Goal: Navigation & Orientation: Find specific page/section

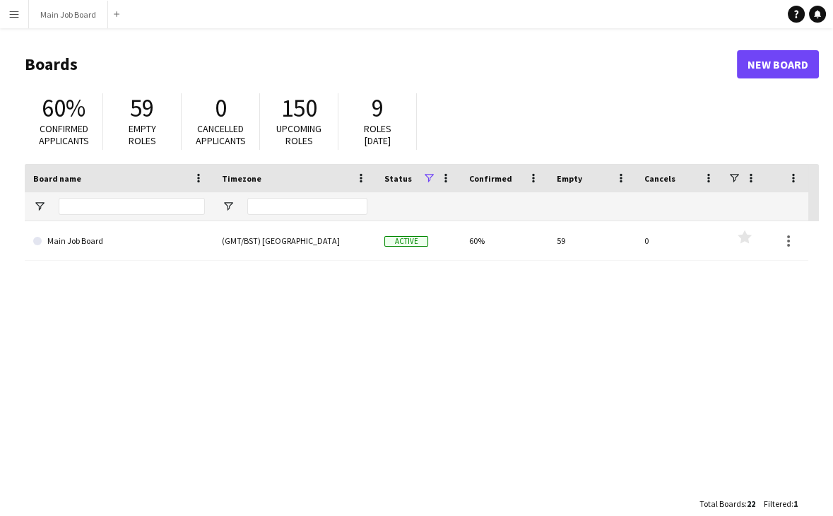
click at [4, 18] on button "Menu" at bounding box center [14, 14] width 28 height 28
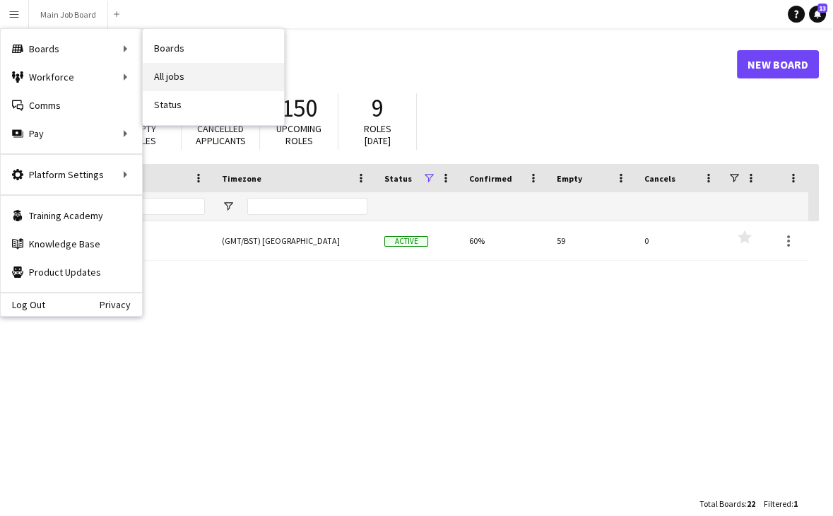
click at [207, 82] on link "All jobs" at bounding box center [213, 77] width 141 height 28
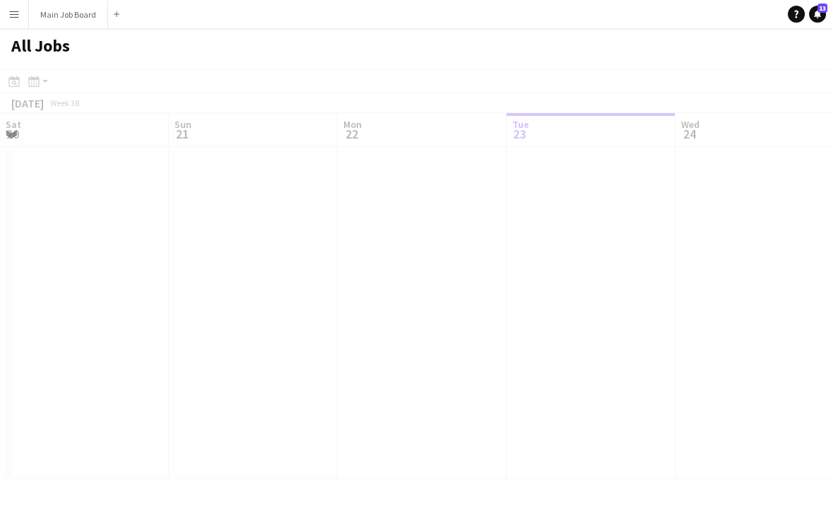
scroll to position [0, 337]
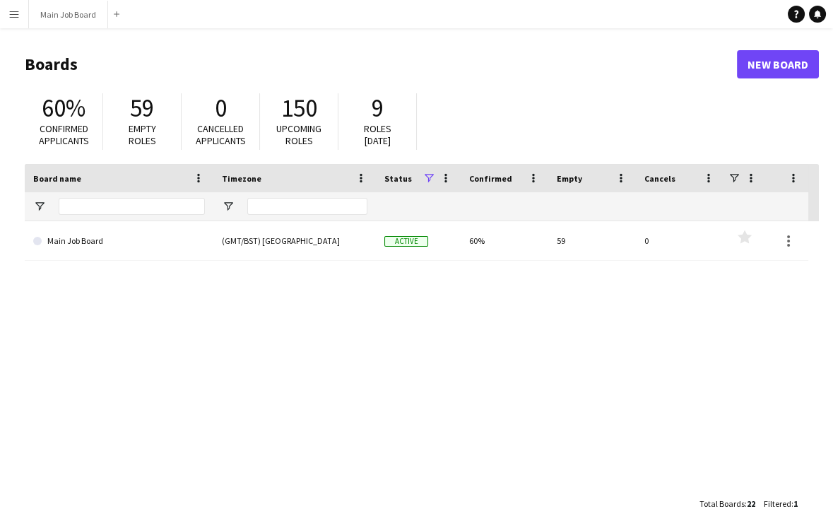
click at [14, 11] on app-icon "Menu" at bounding box center [13, 13] width 11 height 11
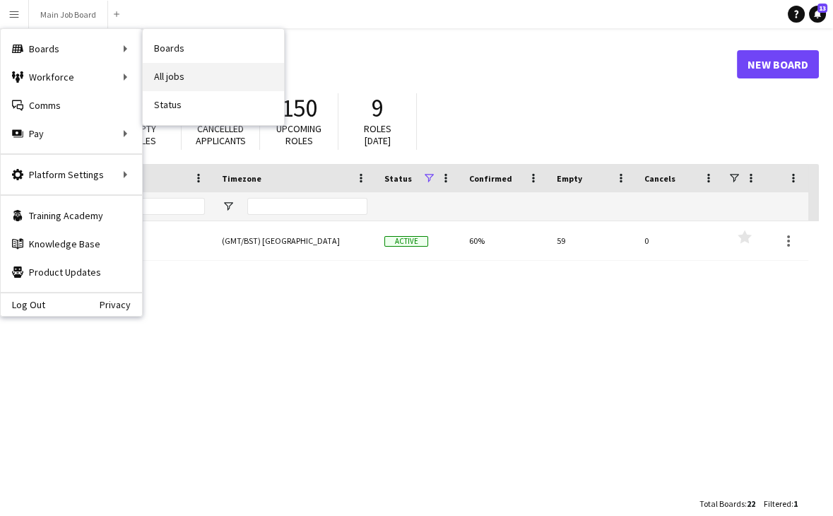
click at [191, 88] on link "All jobs" at bounding box center [213, 77] width 141 height 28
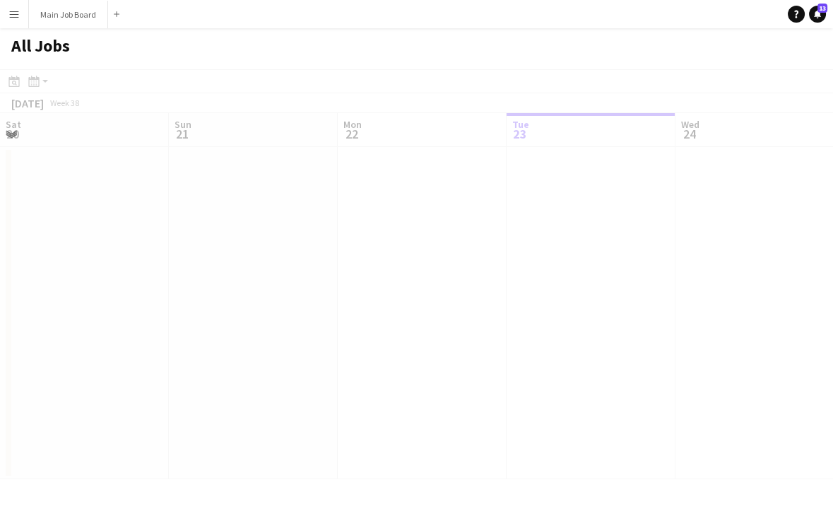
scroll to position [0, 337]
